Goal: Transaction & Acquisition: Obtain resource

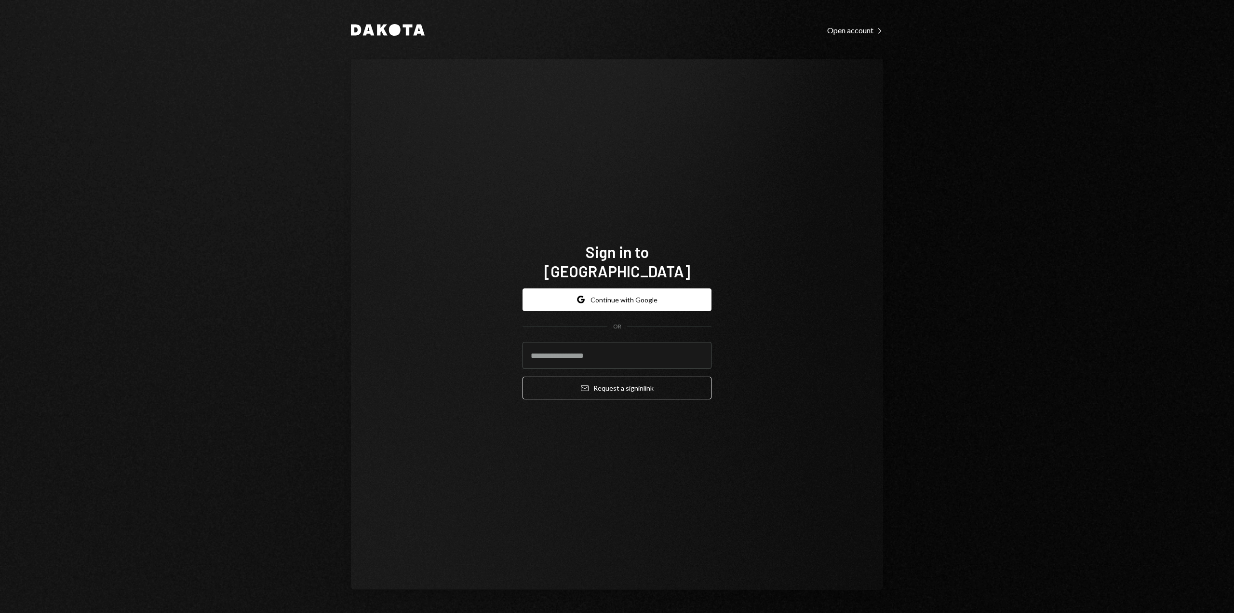
click at [629, 352] on input "email" at bounding box center [616, 355] width 189 height 27
click at [0, 612] on com-1password-button at bounding box center [0, 613] width 0 height 0
type input "**********"
click at [637, 378] on button "Email Request a sign in link" at bounding box center [616, 387] width 189 height 23
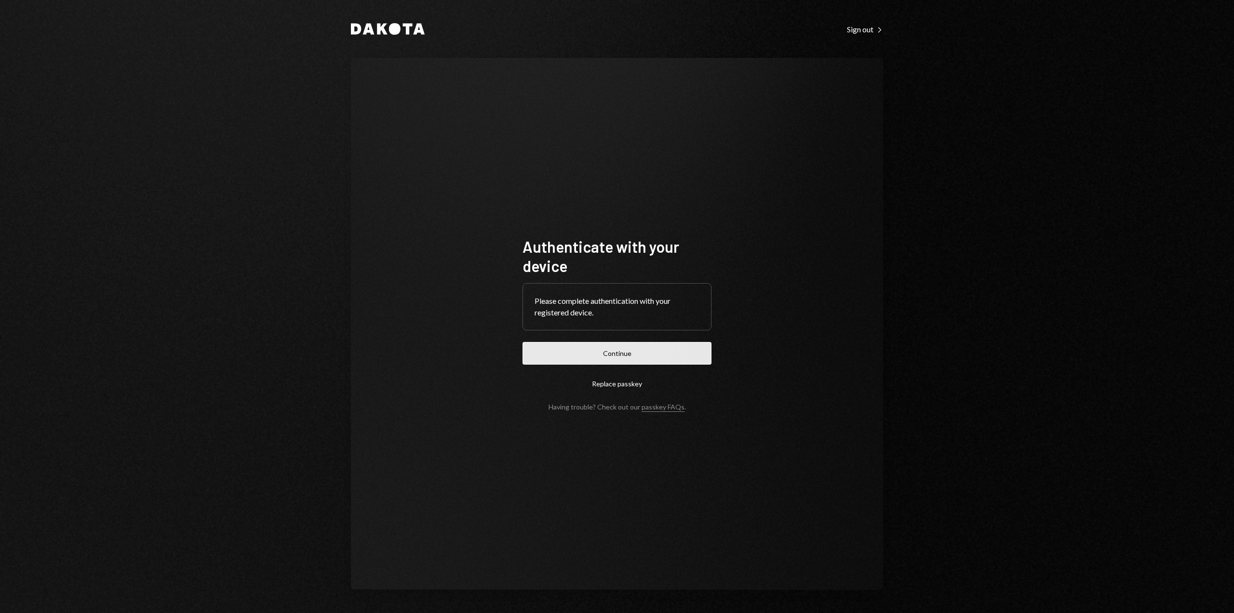
click at [597, 352] on button "Continue" at bounding box center [616, 353] width 189 height 23
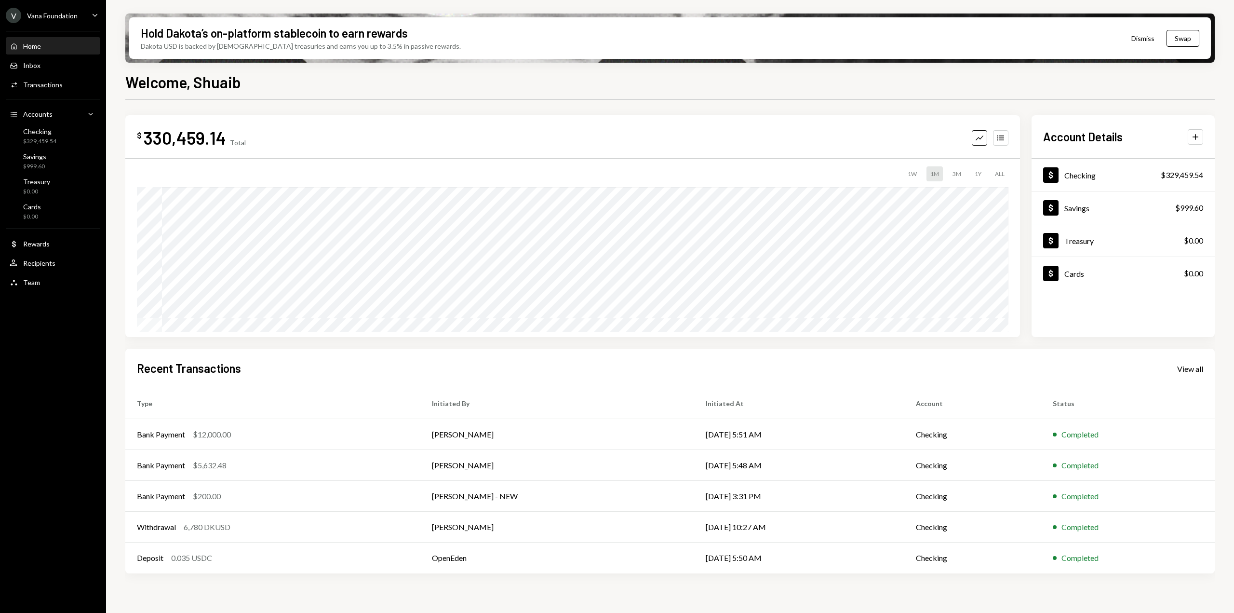
click at [57, 24] on ul "V Vana Foundation Caret Down Home Home Inbox Inbox Activities Transactions Acco…" at bounding box center [53, 146] width 106 height 293
click at [70, 18] on div "Vana Foundation" at bounding box center [52, 16] width 51 height 8
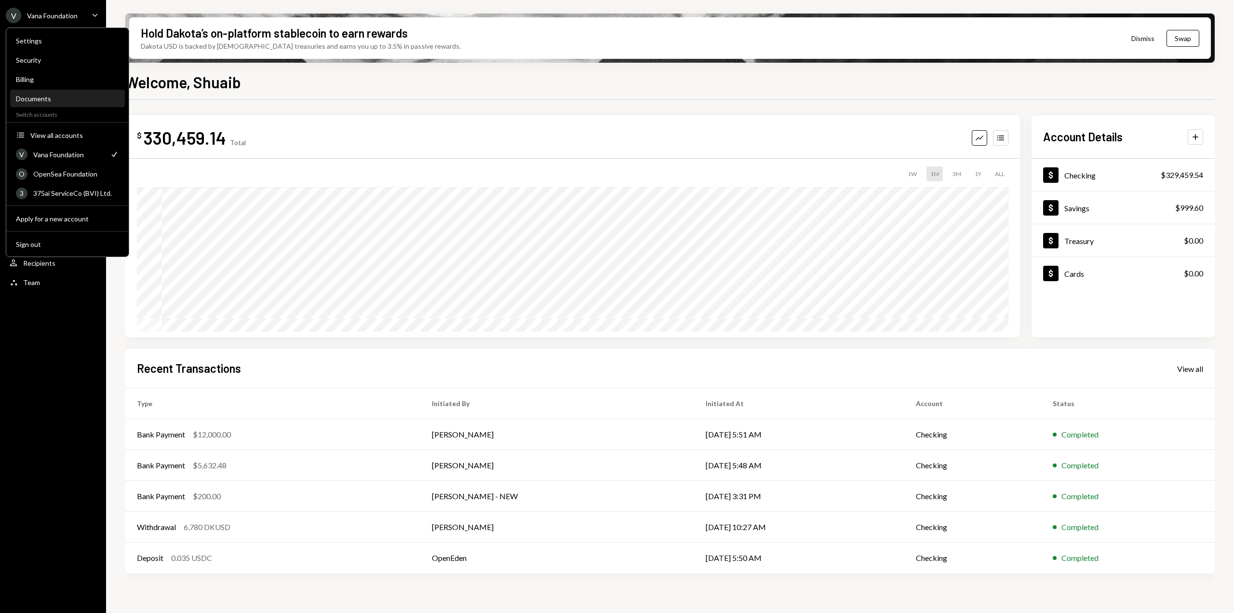
click at [41, 101] on div "Documents" at bounding box center [67, 98] width 103 height 8
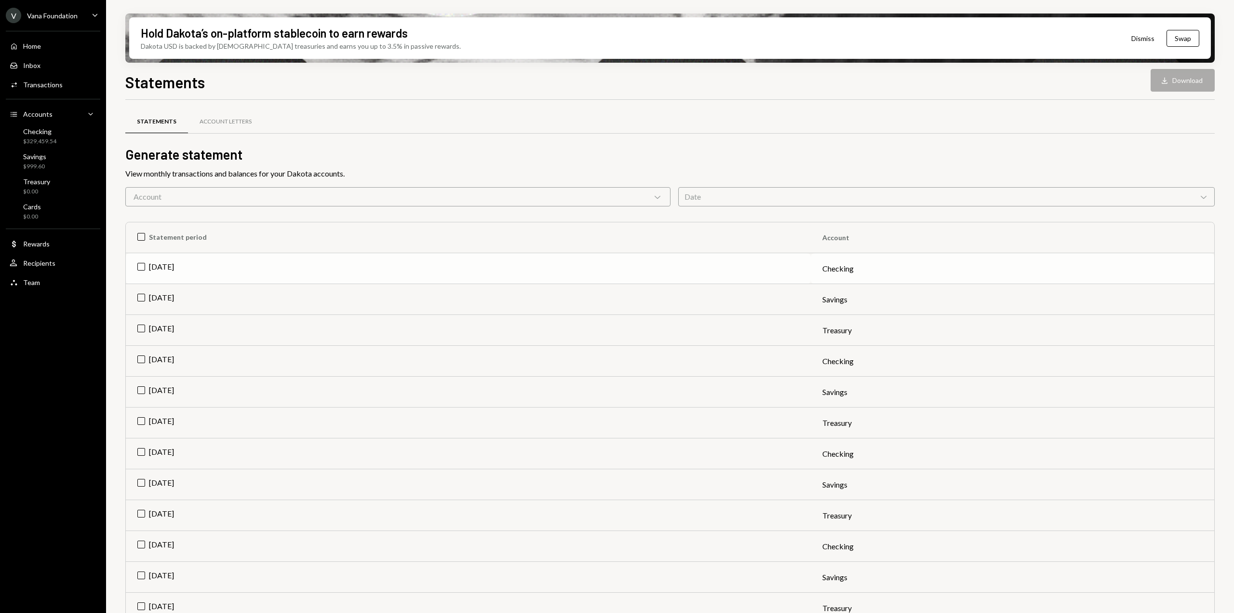
click at [171, 268] on td "Sep 2025" at bounding box center [468, 268] width 685 height 31
click at [1169, 81] on icon "Download" at bounding box center [1164, 81] width 10 height 10
